Goal: Share content

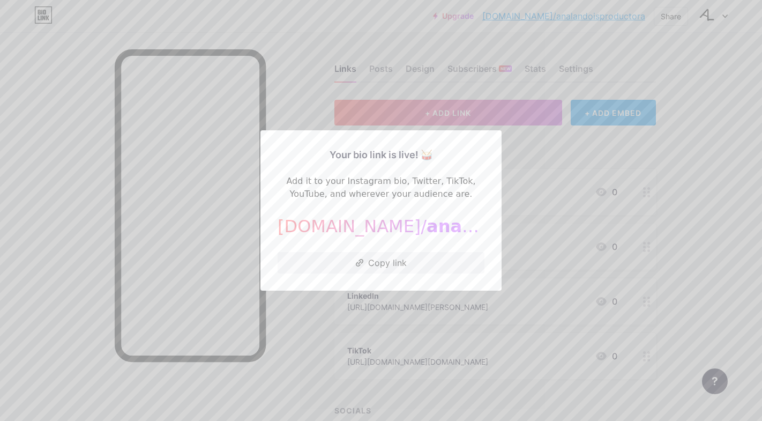
click at [559, 187] on div at bounding box center [381, 210] width 762 height 421
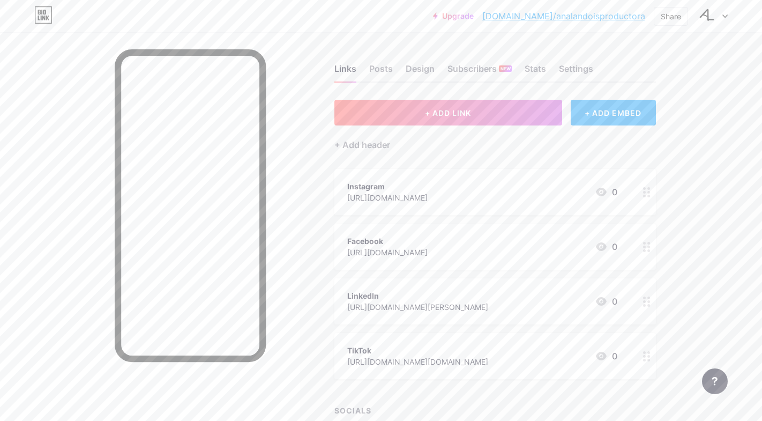
click at [547, 196] on div "Instagram [URL][DOMAIN_NAME] 0" at bounding box center [482, 192] width 270 height 25
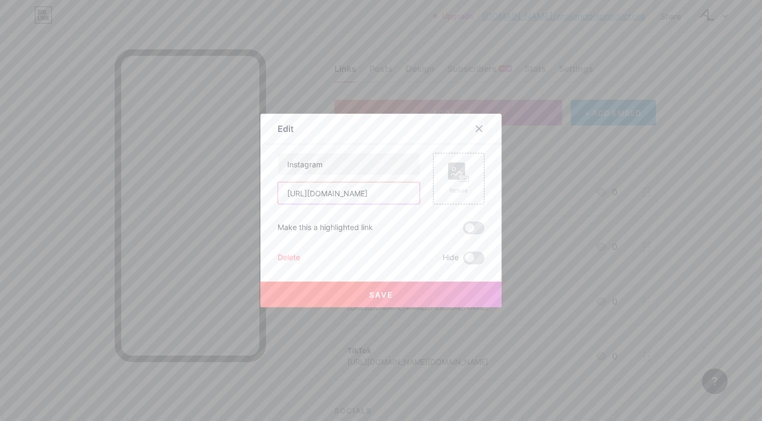
click at [389, 198] on input "[URL][DOMAIN_NAME]" at bounding box center [348, 192] width 141 height 21
paste input "_landoisproductora?utm_source=qr&igsh=dGxwa3MwaXZ6MHRk"
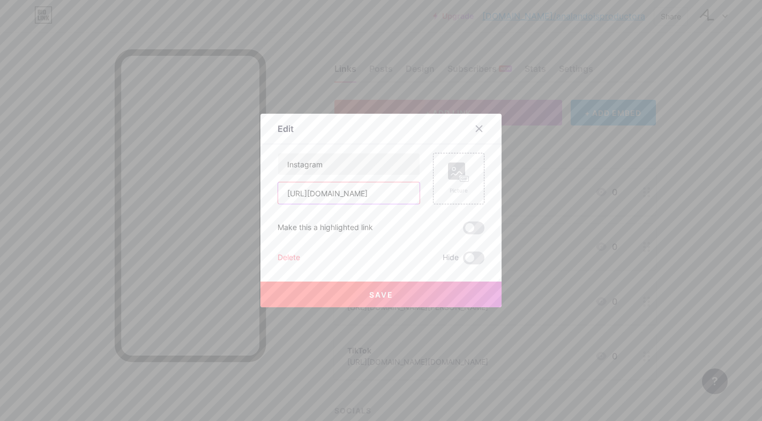
click at [391, 193] on input "[URL][DOMAIN_NAME]" at bounding box center [348, 192] width 141 height 21
paste input "/"
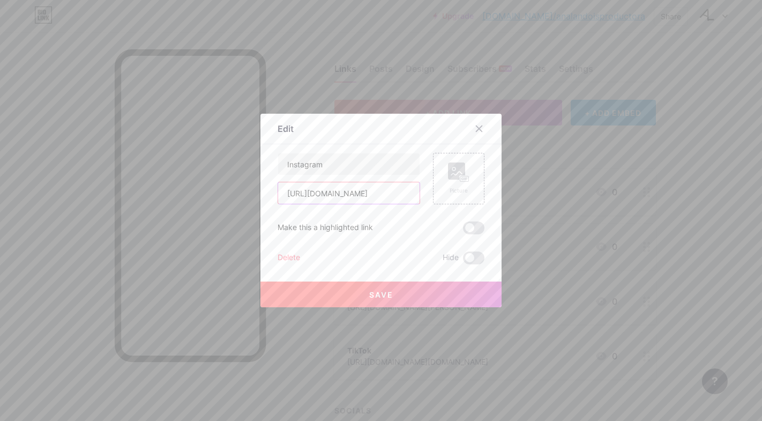
scroll to position [0, 61]
type input "[URL][DOMAIN_NAME]"
click at [434, 292] on button "Save" at bounding box center [380, 294] width 241 height 26
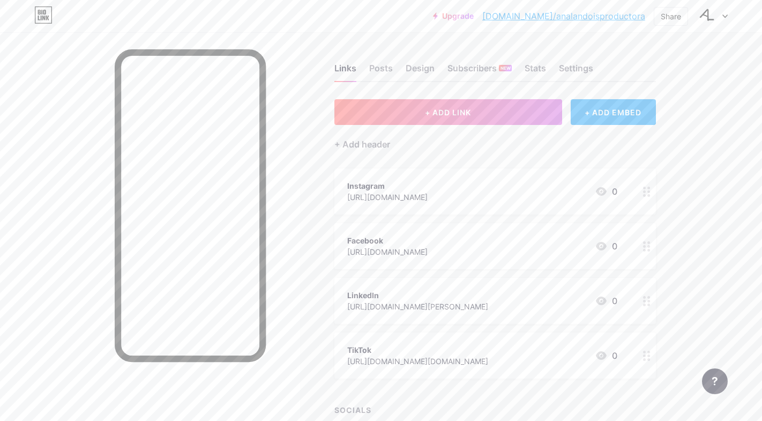
scroll to position [1, 0]
click at [670, 14] on div "Share" at bounding box center [671, 16] width 20 height 11
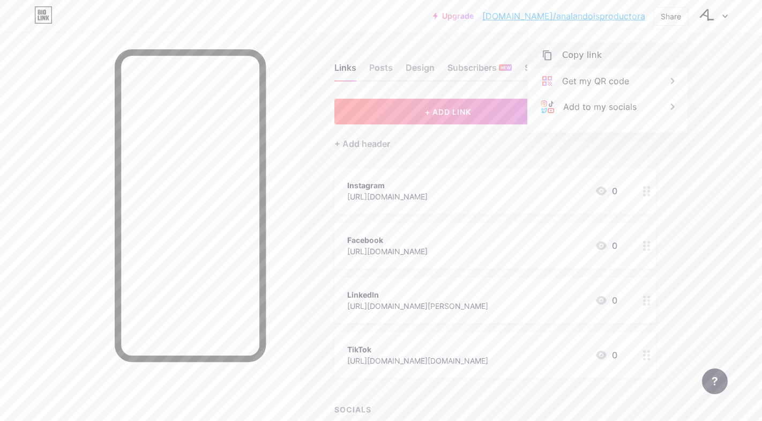
click at [630, 47] on div "Copy link" at bounding box center [608, 55] width 160 height 26
